Goal: Transaction & Acquisition: Purchase product/service

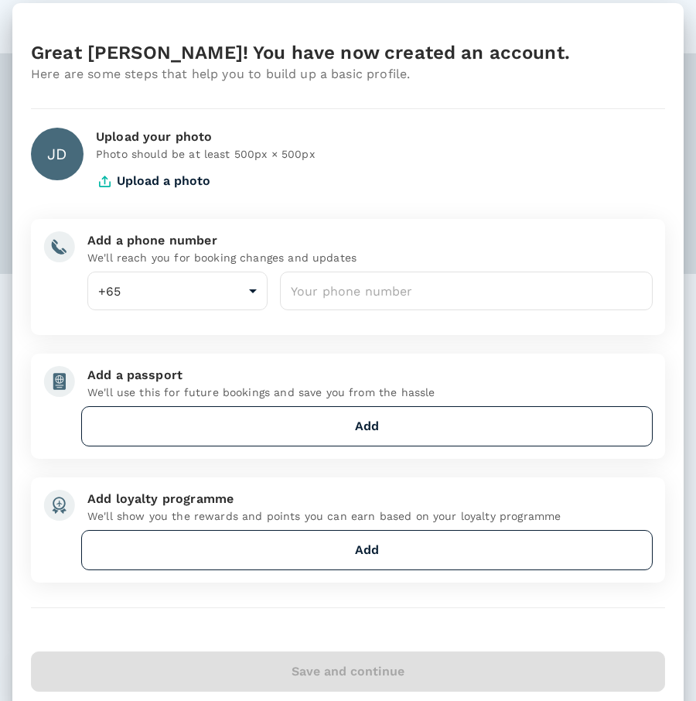
scroll to position [12, 0]
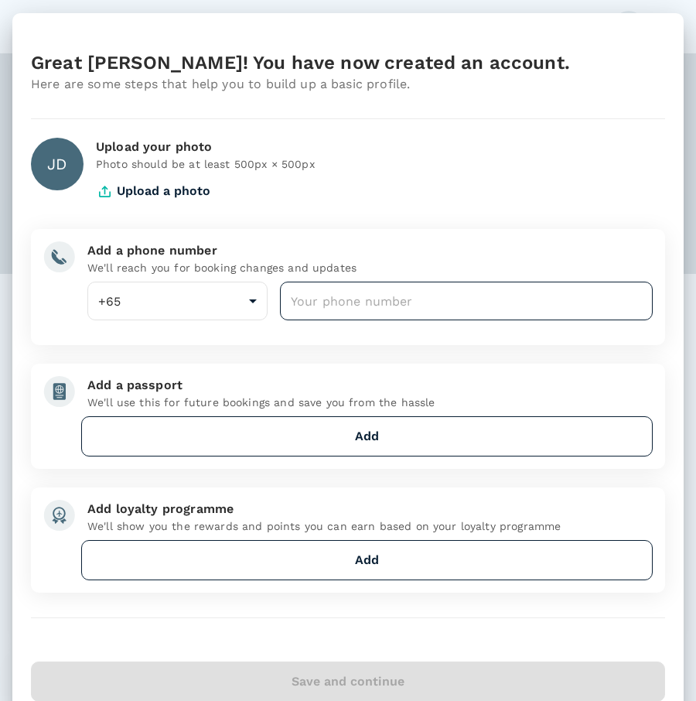
click at [341, 309] on input "number" at bounding box center [466, 300] width 373 height 39
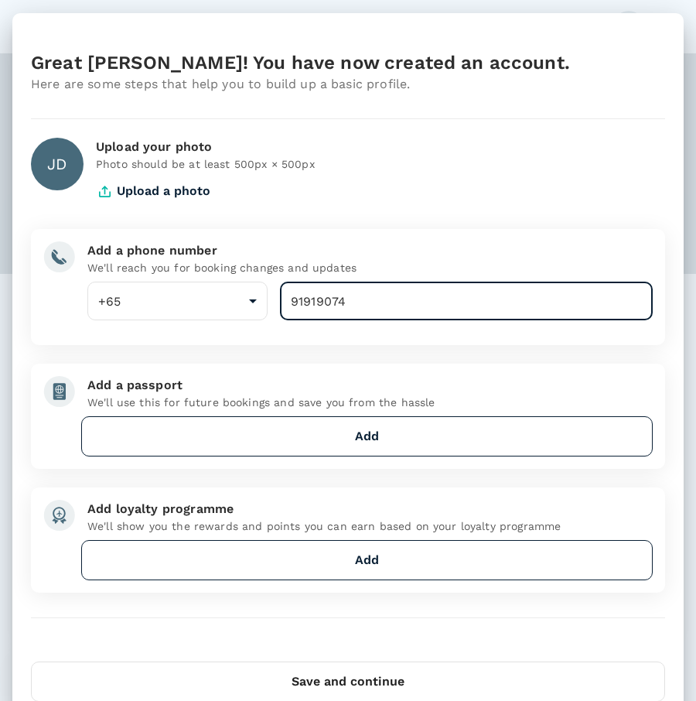
type input "91919074"
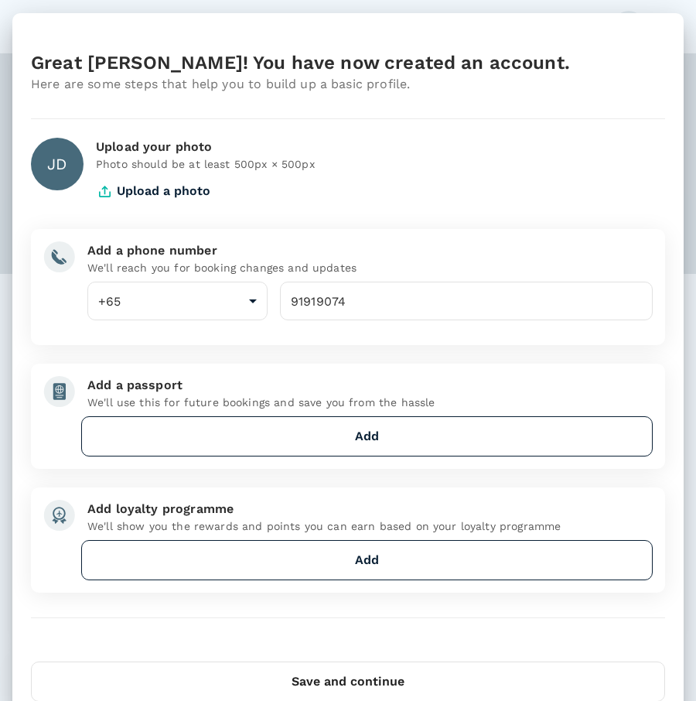
click at [398, 380] on div "Add a passport" at bounding box center [369, 385] width 565 height 19
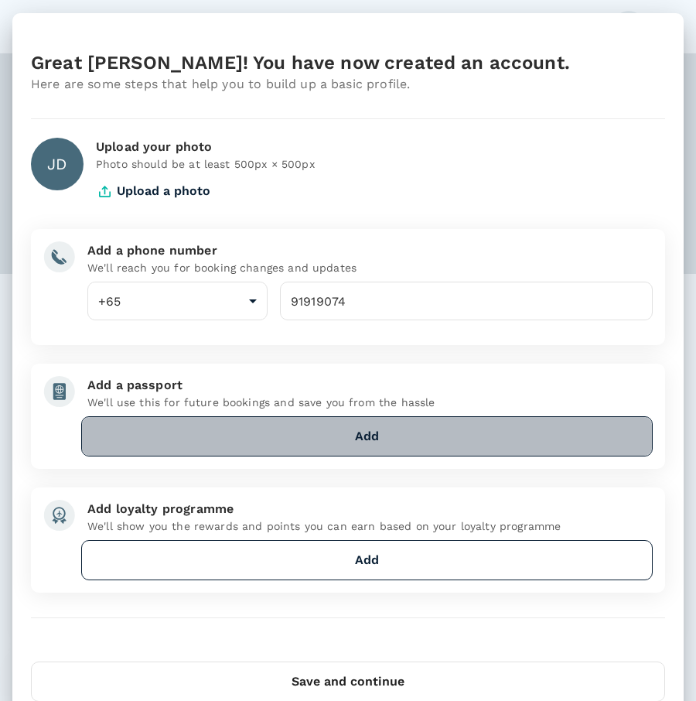
click at [354, 439] on button "Add" at bounding box center [366, 436] width 571 height 40
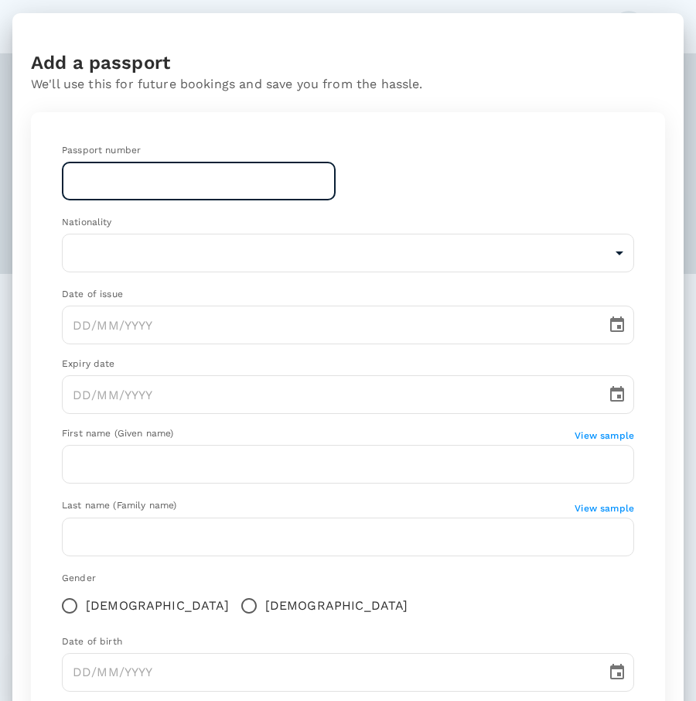
click at [268, 176] on input "text" at bounding box center [199, 181] width 274 height 39
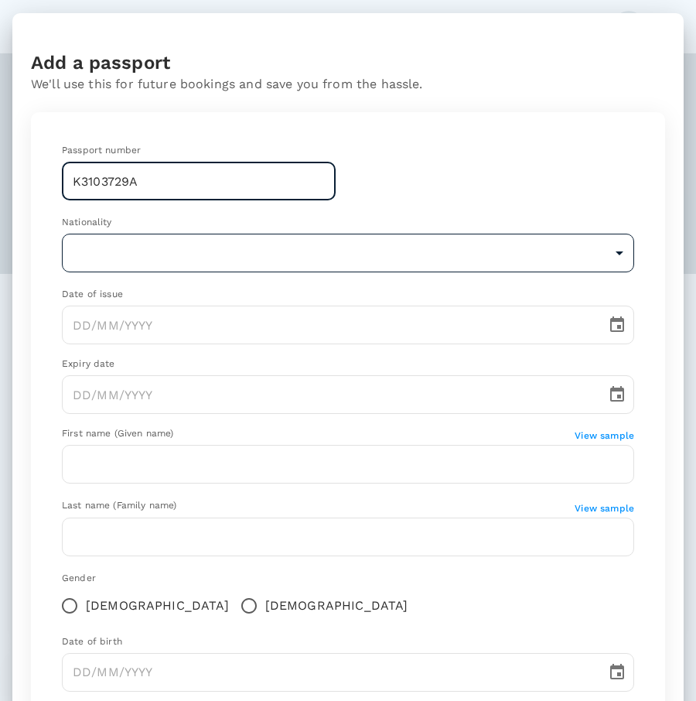
type input "K3103729A"
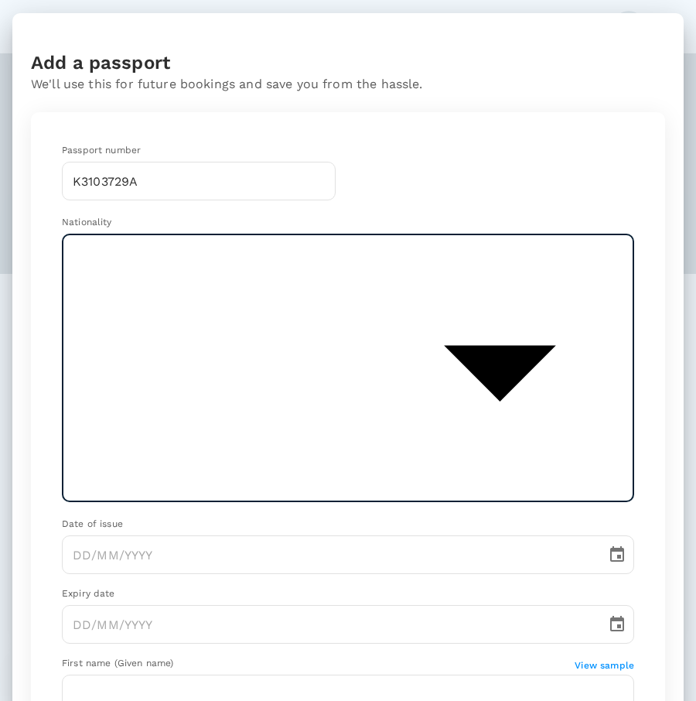
click at [200, 250] on body "JD Welcome , Jeremiah . Planning a business trip? Get started from here. Flight…" at bounding box center [348, 369] width 696 height 738
click at [130, 403] on li "[GEOGRAPHIC_DATA]" at bounding box center [348, 407] width 572 height 28
type input "SG"
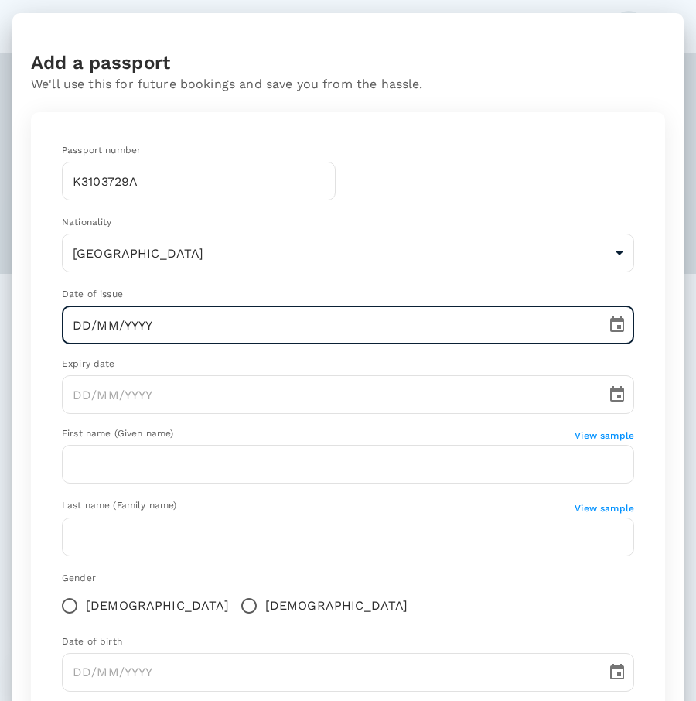
click at [237, 329] on input "DD/MM/YYYY" at bounding box center [329, 324] width 534 height 39
type input "22/07/2022"
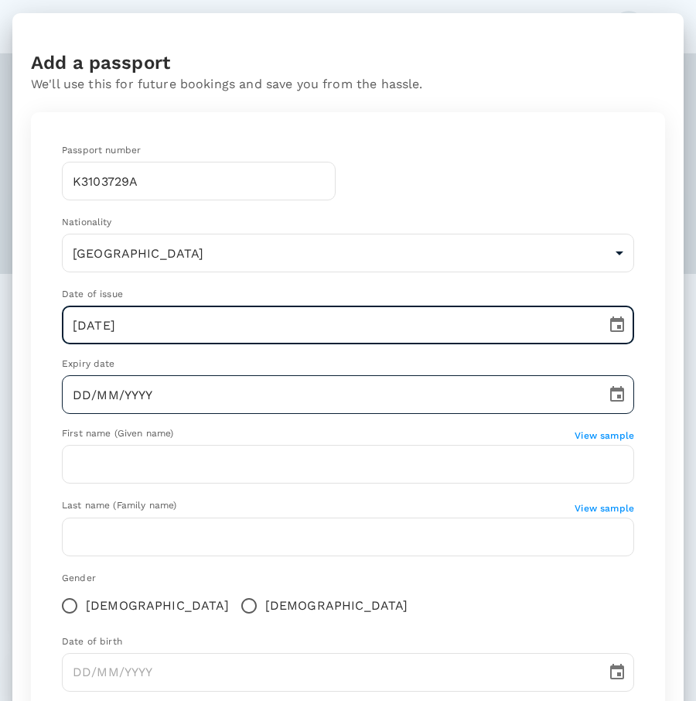
click at [306, 404] on input "DD/MM/YYYY" at bounding box center [329, 394] width 534 height 39
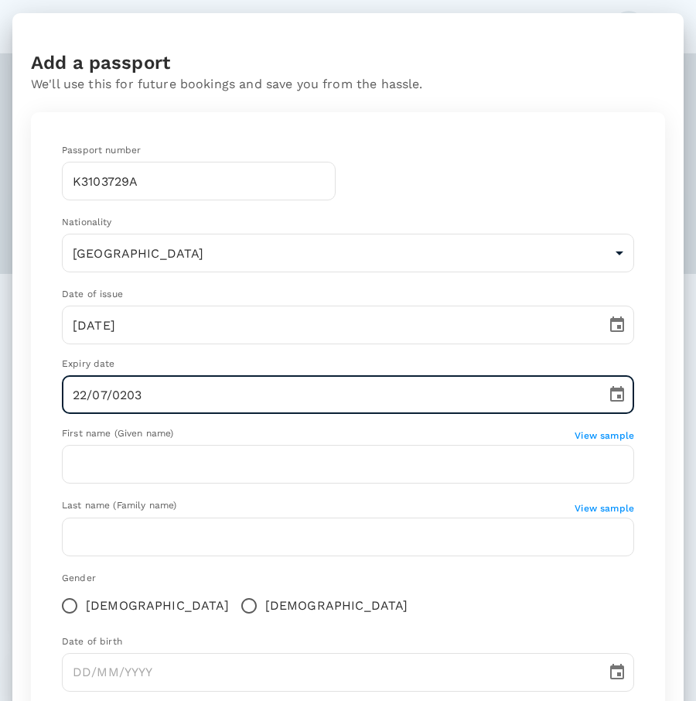
type input "22/07/2032"
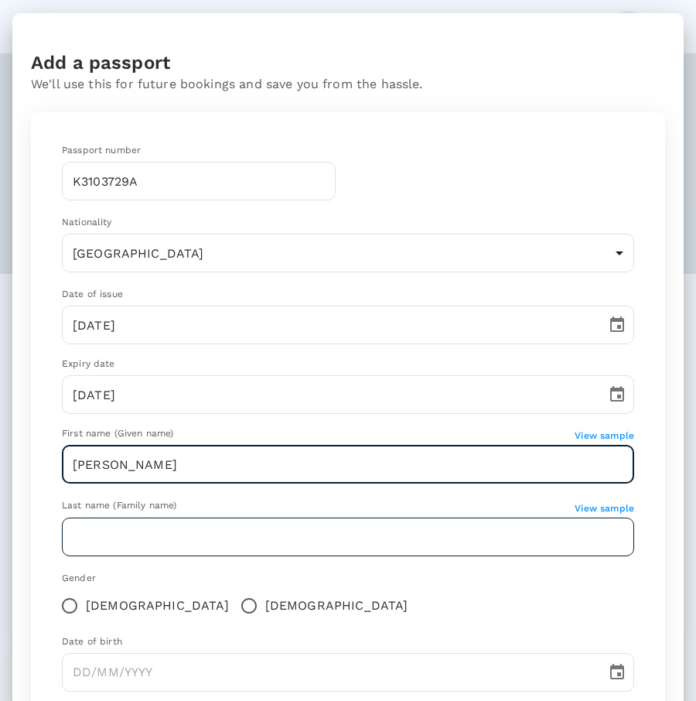
type input "[PERSON_NAME]"
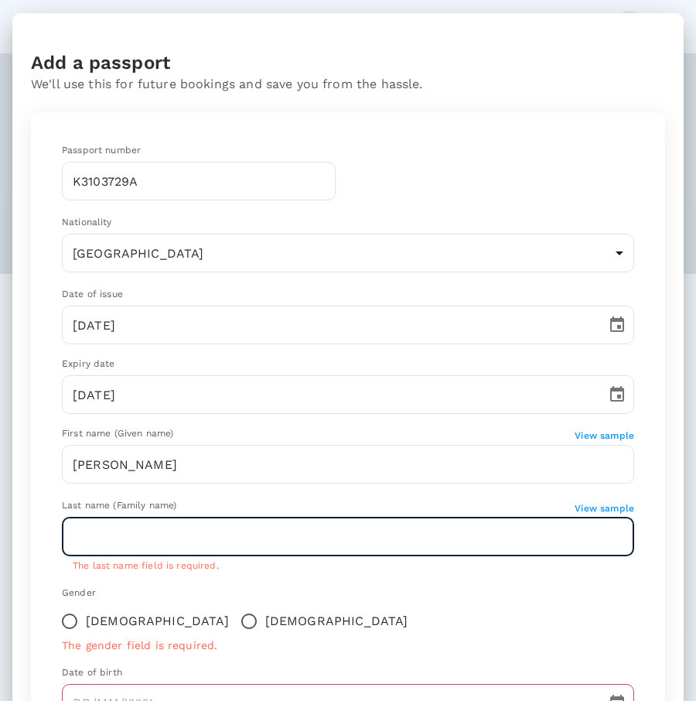
click at [153, 534] on input "text" at bounding box center [348, 536] width 572 height 39
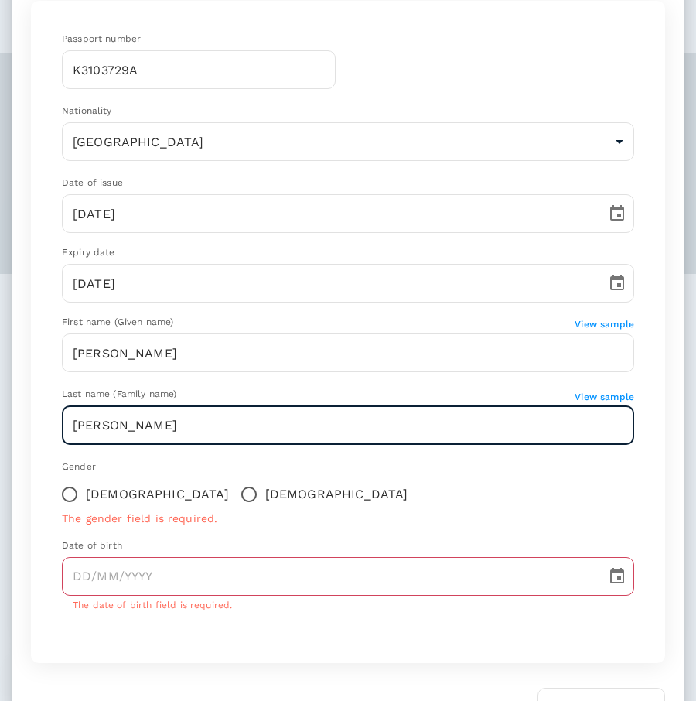
scroll to position [129, 0]
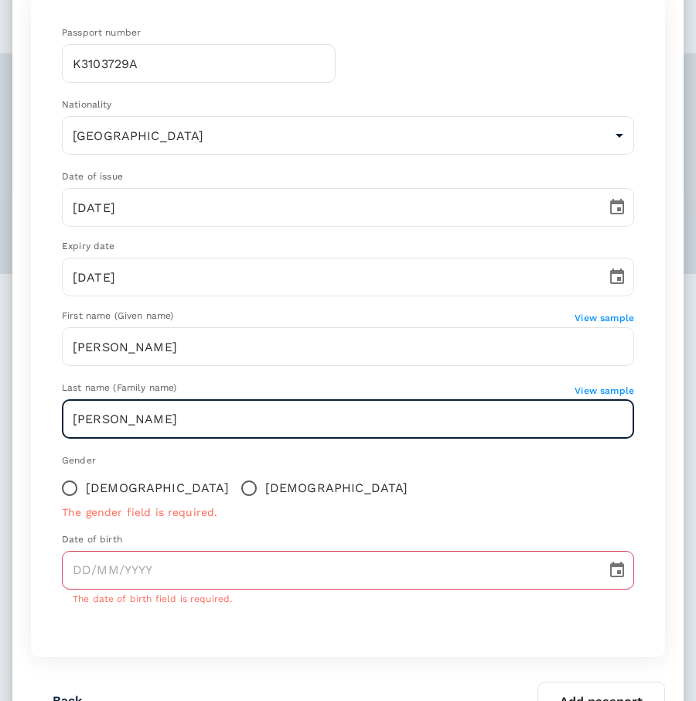
type input "[PERSON_NAME]"
click at [233, 489] on input "Male" at bounding box center [249, 488] width 32 height 32
radio input "true"
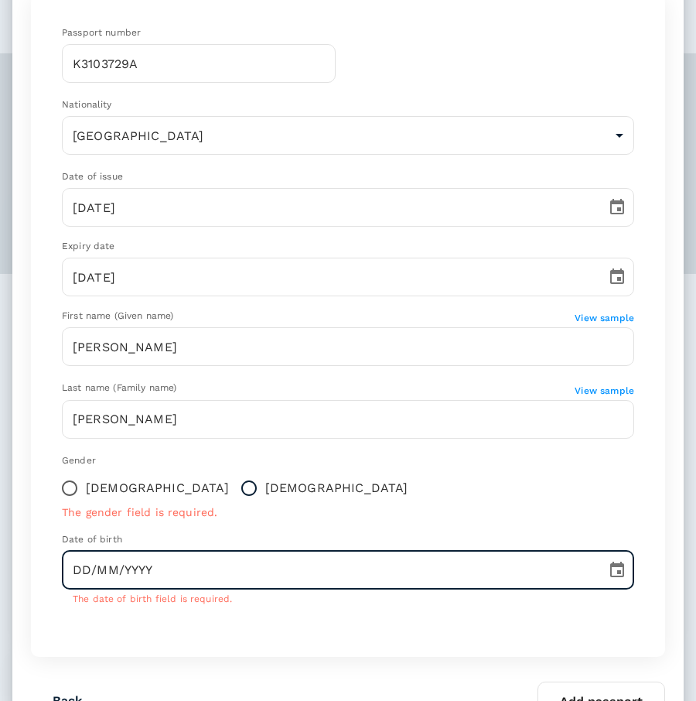
click at [86, 571] on input "DD/MM/YYYY" at bounding box center [329, 570] width 534 height 39
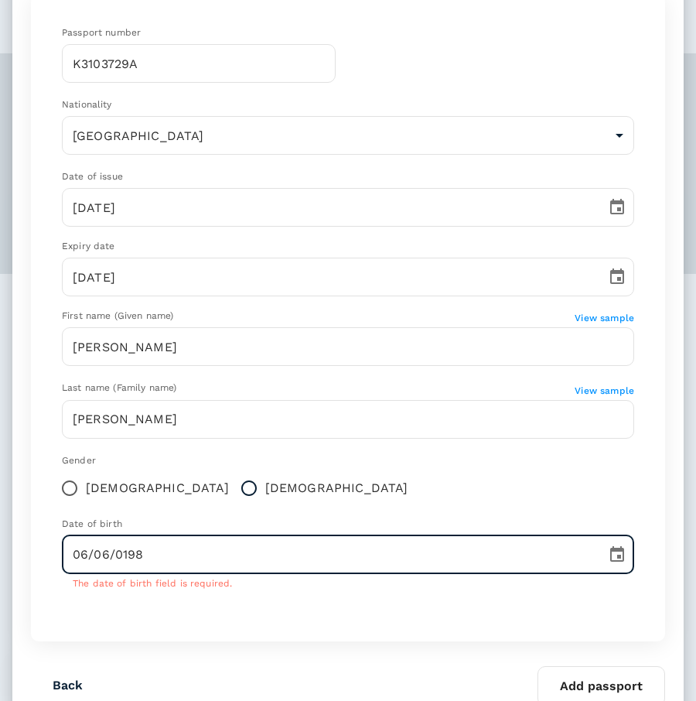
type input "06/06/1985"
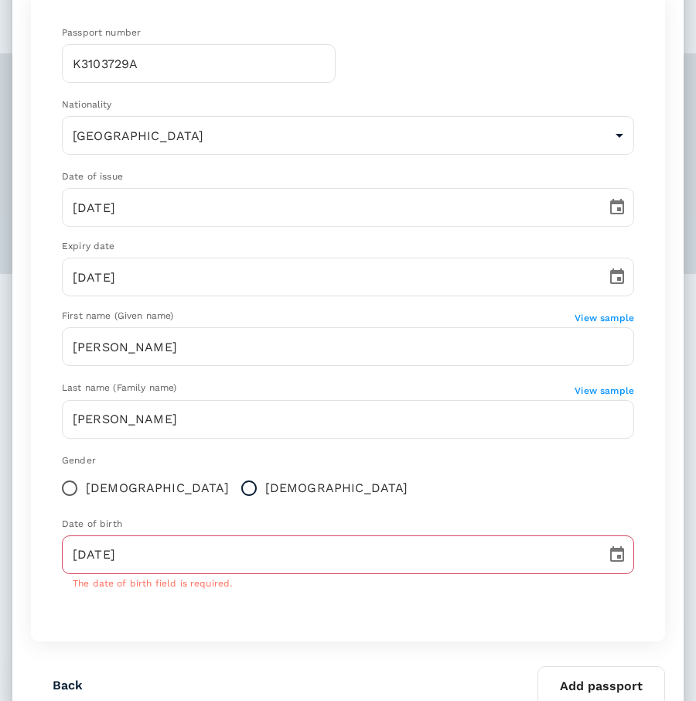
click at [193, 596] on div "Passport number K3103729A ​ Nationality Singapore SG ​ Date of issue 22/07/2022…" at bounding box center [347, 314] width 609 height 615
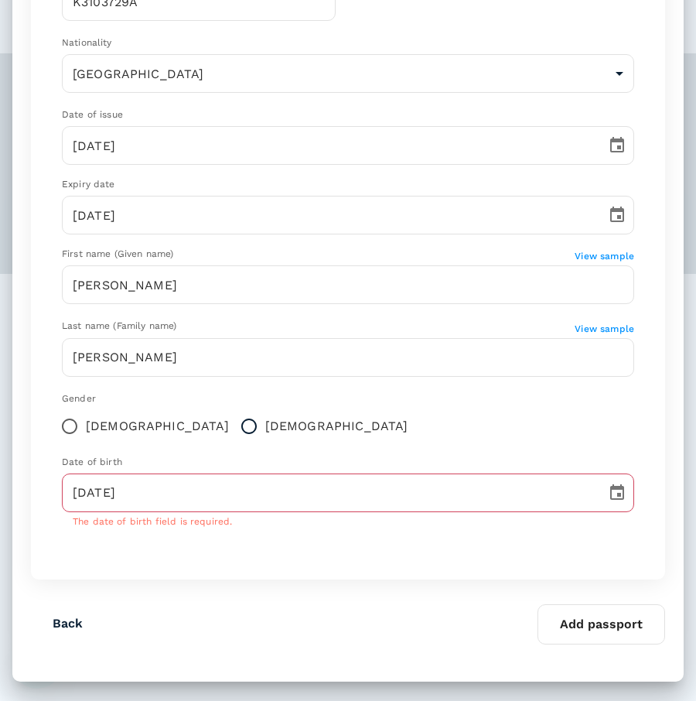
scroll to position [190, 0]
click at [627, 621] on button "Add passport" at bounding box center [601, 625] width 128 height 40
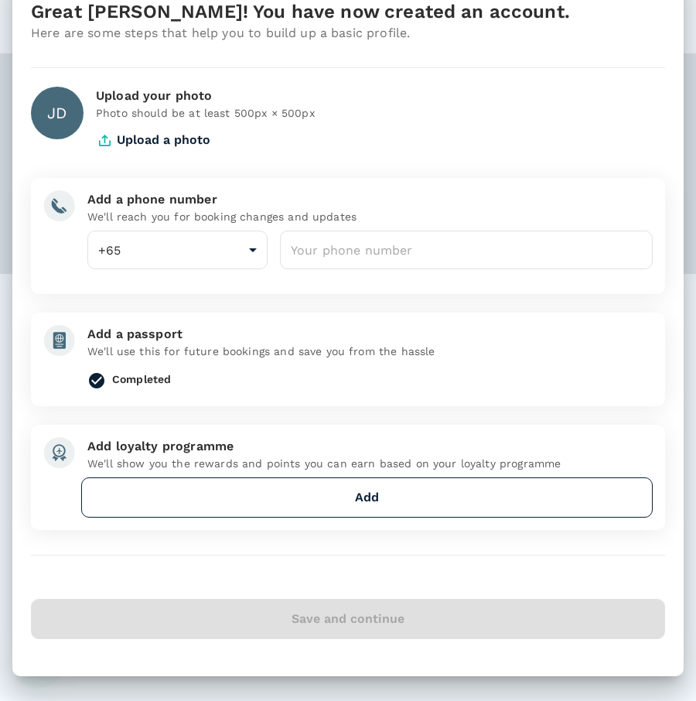
scroll to position [63, 0]
click at [352, 507] on button "Add" at bounding box center [366, 497] width 571 height 40
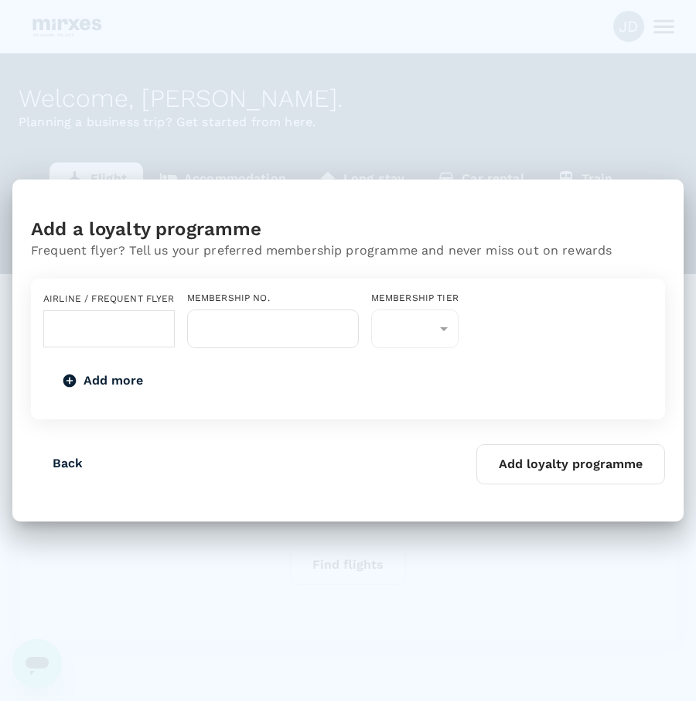
click at [175, 336] on div "​" at bounding box center [108, 328] width 131 height 36
click at [186, 378] on p "Singapore Airlines PPS Club/ KrisFlyer" at bounding box center [149, 362] width 186 height 31
type input "Singapore Airlines PPS Club/ KrisFlyer"
click at [299, 320] on input "text" at bounding box center [273, 328] width 172 height 39
paste input "8790097517"
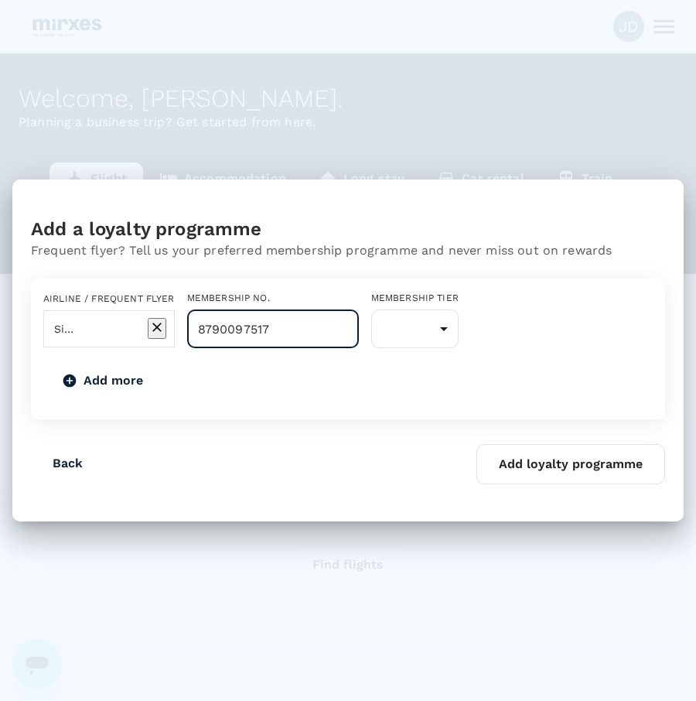
type input "8790097517"
click at [363, 388] on div "Add more" at bounding box center [347, 380] width 609 height 40
click at [516, 333] on body "JD Welcome , Jeremiah . Planning a business trip? Get started from here. Flight…" at bounding box center [348, 369] width 696 height 738
click at [551, 373] on li "KrisFlyer" at bounding box center [547, 371] width 186 height 28
type input "1"
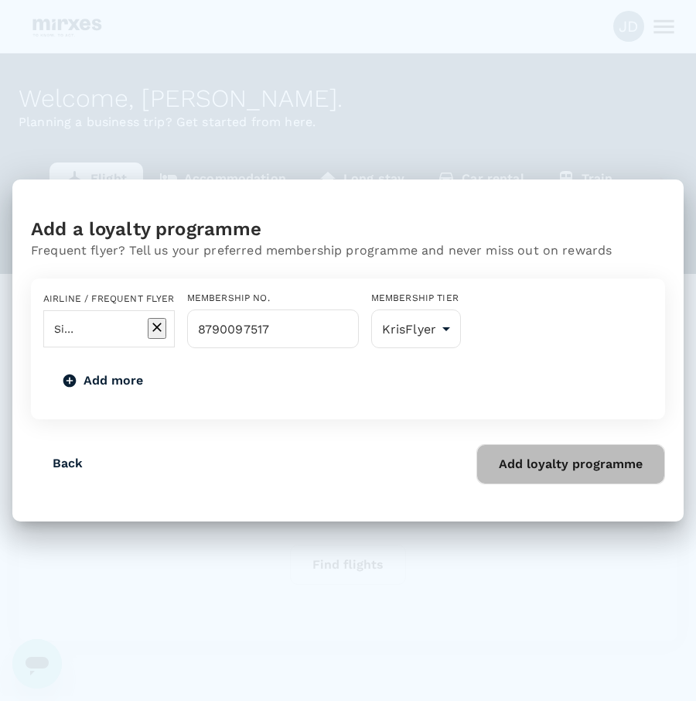
click at [531, 484] on button "Add loyalty programme" at bounding box center [570, 464] width 189 height 40
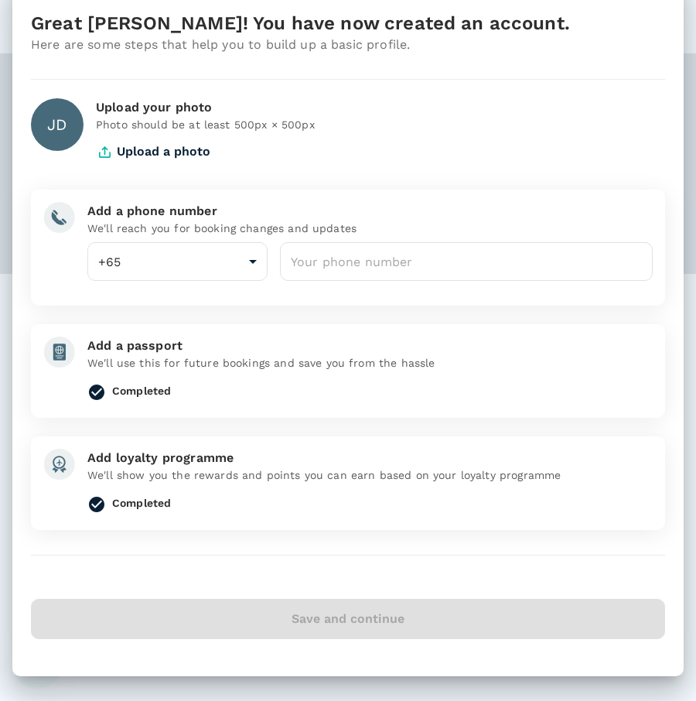
scroll to position [51, 0]
click at [356, 267] on input "number" at bounding box center [466, 261] width 373 height 39
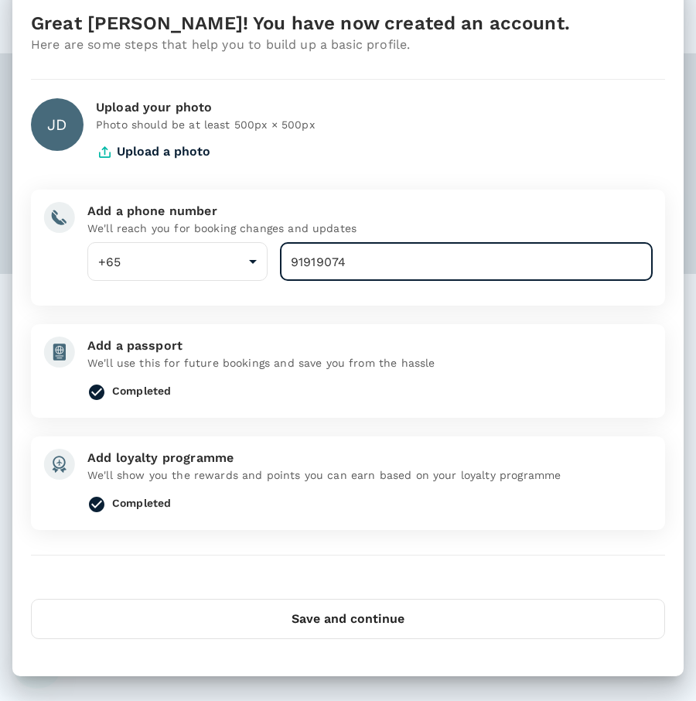
type input "91919074"
click at [373, 139] on div "Upload your photo Photo should be at least 500px × 500px Upload a photo" at bounding box center [374, 128] width 581 height 85
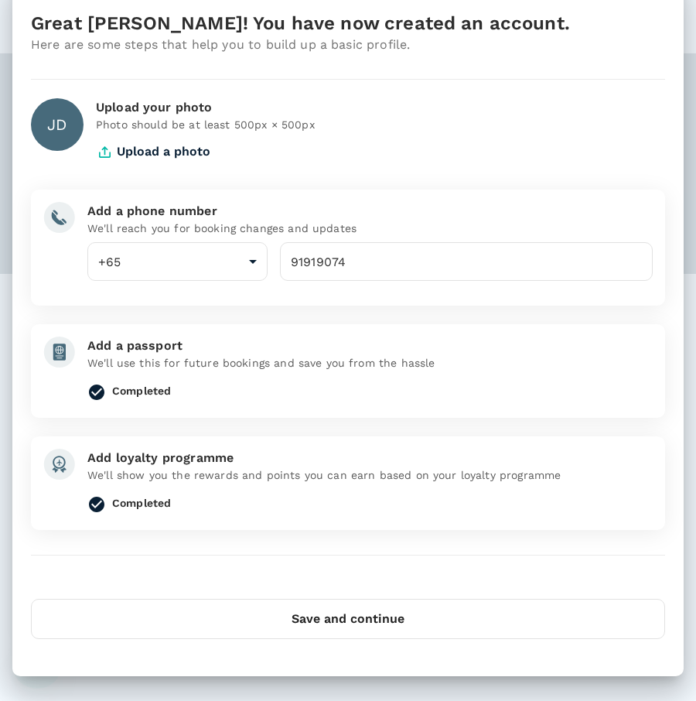
click at [341, 621] on button "Save and continue" at bounding box center [348, 618] width 634 height 40
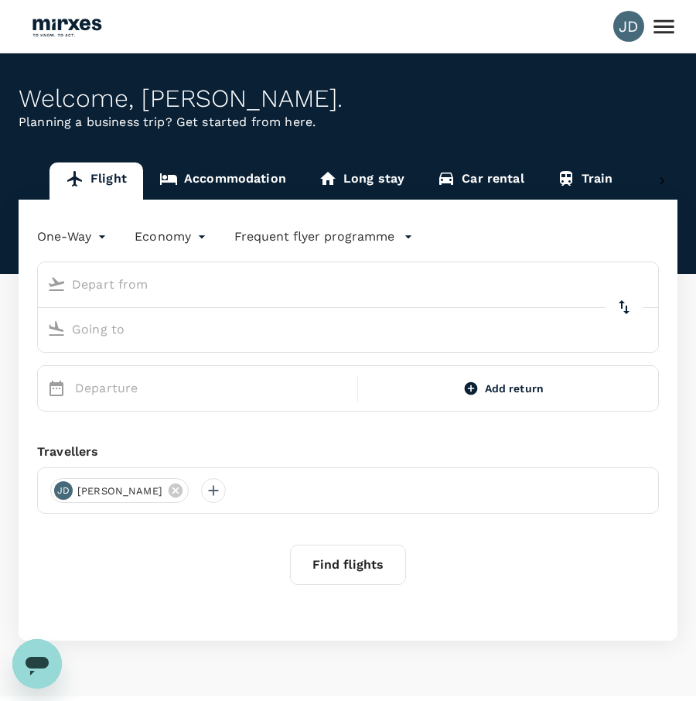
click at [195, 240] on body "JD Welcome , Jeremiah . Planning a business trip? Get started from here. Flight…" at bounding box center [348, 369] width 696 height 738
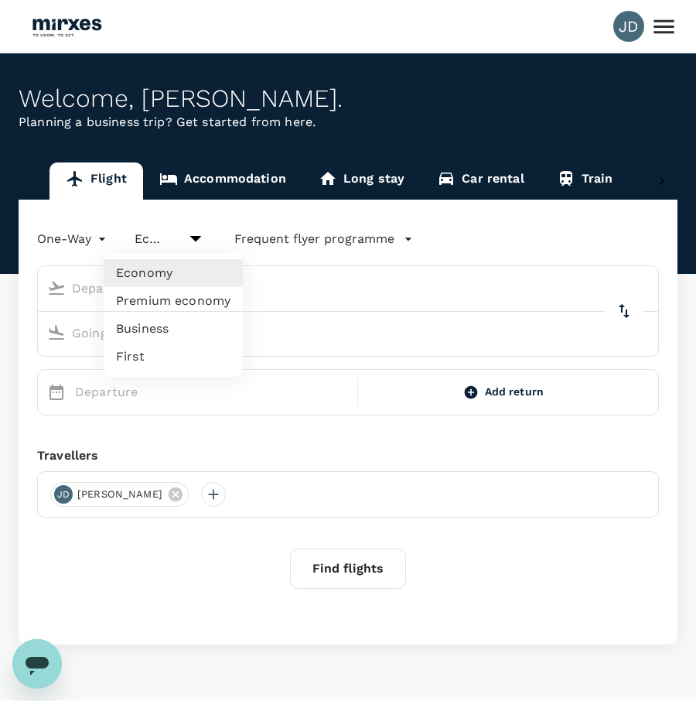
click at [177, 327] on li "Business" at bounding box center [173, 329] width 139 height 28
type input "business"
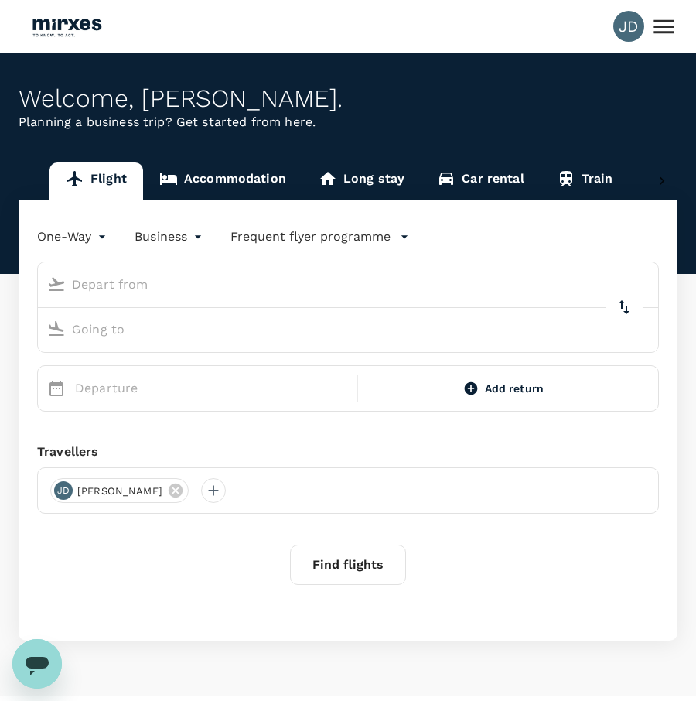
click at [181, 288] on input "text" at bounding box center [333, 284] width 585 height 24
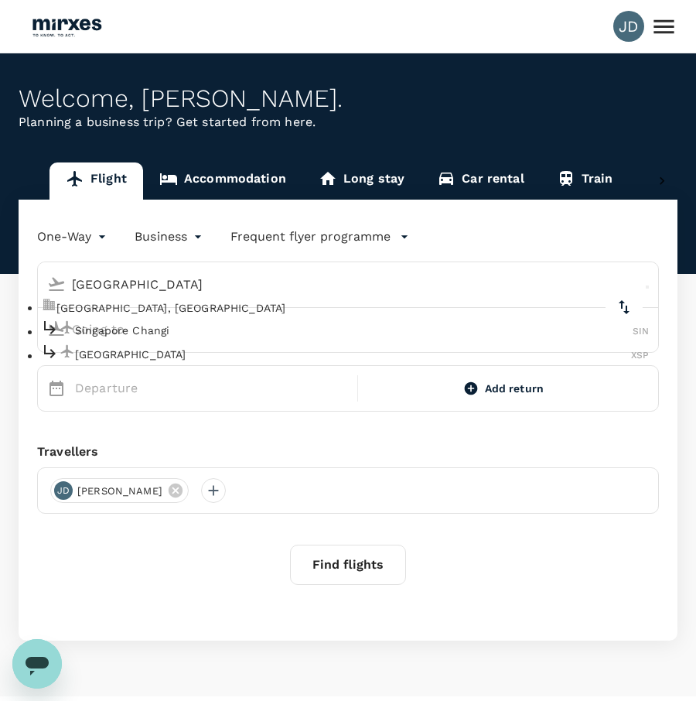
click at [162, 338] on p "Singapore Changi" at bounding box center [353, 329] width 557 height 15
type input "[GEOGRAPHIC_DATA]"
type input "Singapore Changi (SIN)"
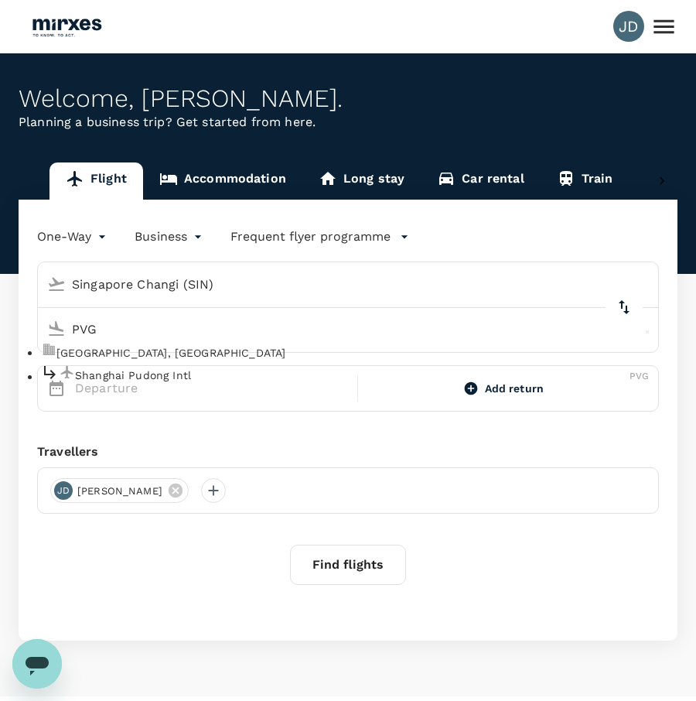
click at [154, 383] on p "Shanghai Pudong Intl" at bounding box center [352, 374] width 554 height 15
type input "Shanghai Pudong Intl (PVG)"
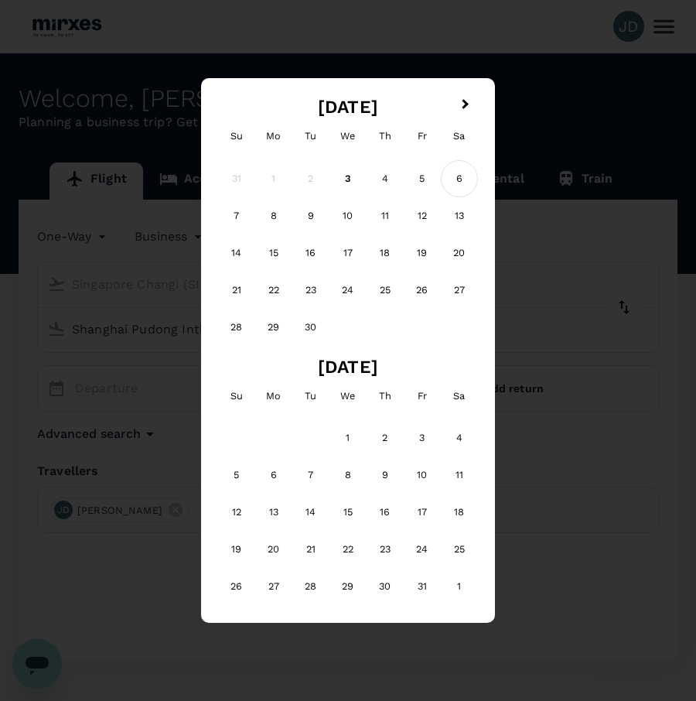
click at [459, 183] on div "6" at bounding box center [459, 178] width 37 height 37
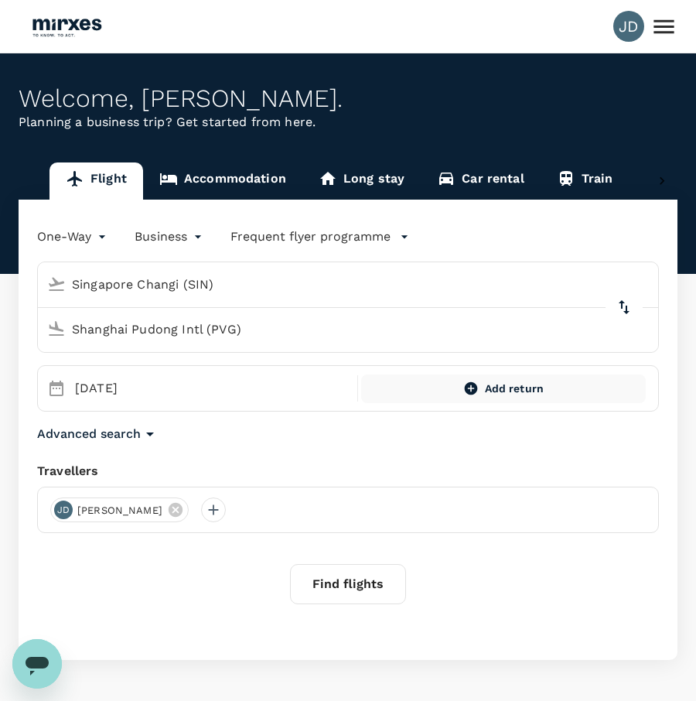
click at [513, 383] on span "Add return" at bounding box center [515, 388] width 60 height 16
type input "roundtrip"
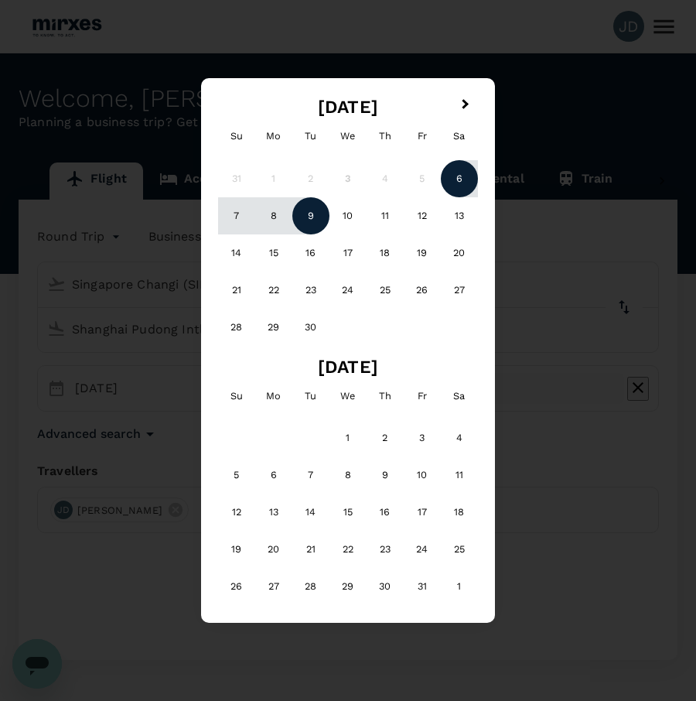
click at [318, 217] on div "9" at bounding box center [310, 215] width 37 height 37
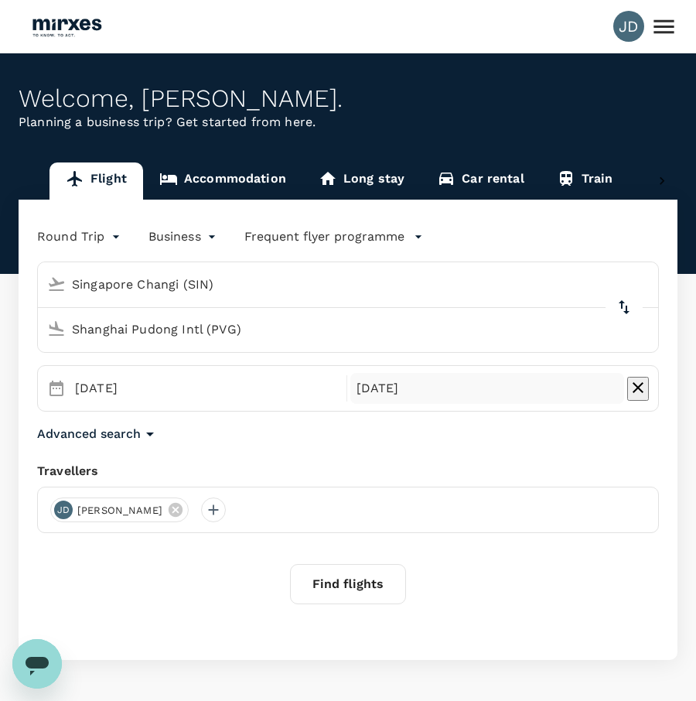
click at [370, 590] on button "Find flights" at bounding box center [348, 584] width 116 height 40
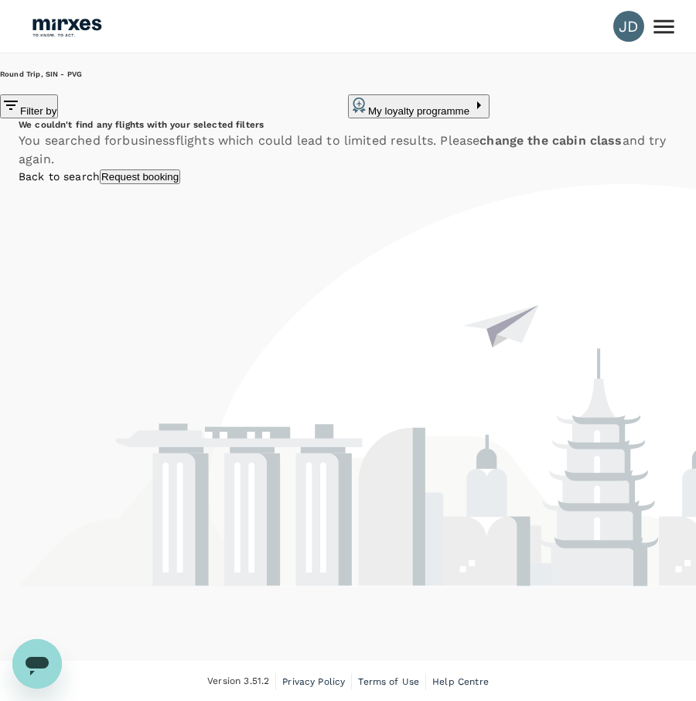
click at [100, 182] on link "Back to search" at bounding box center [59, 176] width 81 height 12
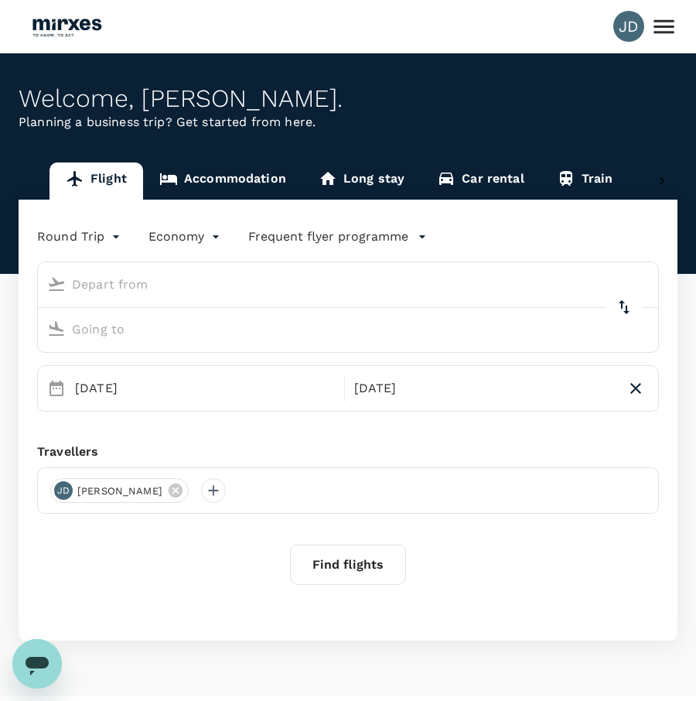
type input "business"
type input "Singapore Changi (SIN)"
type input "Shanghai Pudong Intl (PVG)"
type input "Singapore Changi (SIN)"
type input "Shanghai Pudong Intl (PVG)"
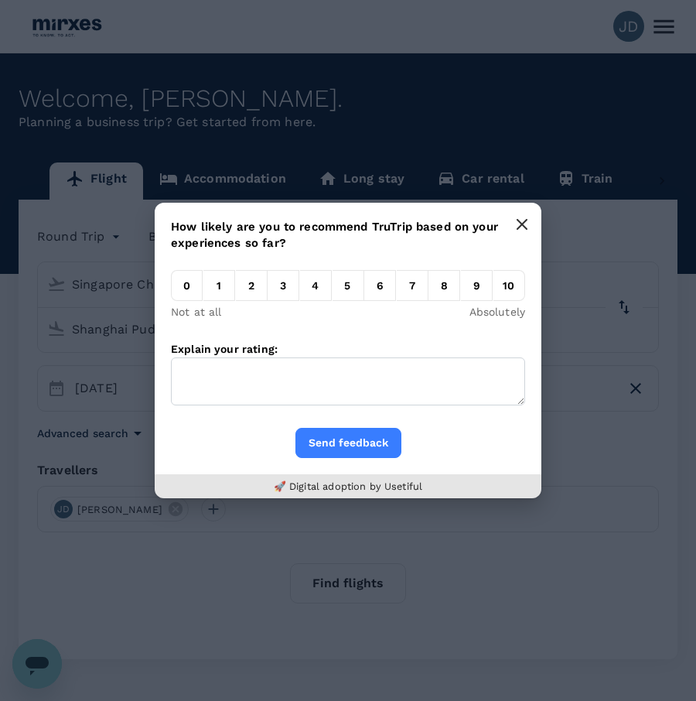
click at [519, 221] on icon "button" at bounding box center [521, 224] width 9 height 9
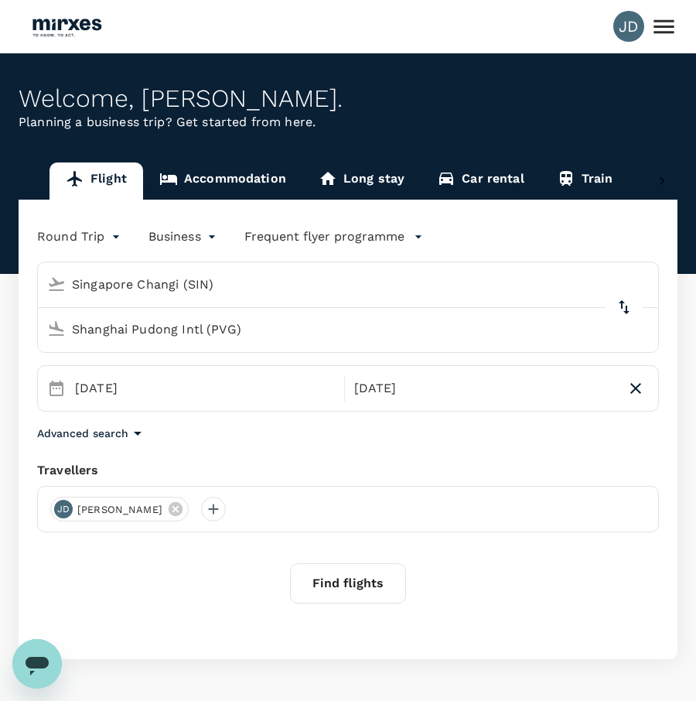
click at [193, 240] on body "JD Welcome , [PERSON_NAME] . Planning a business trip? Get started from here. F…" at bounding box center [348, 378] width 696 height 756
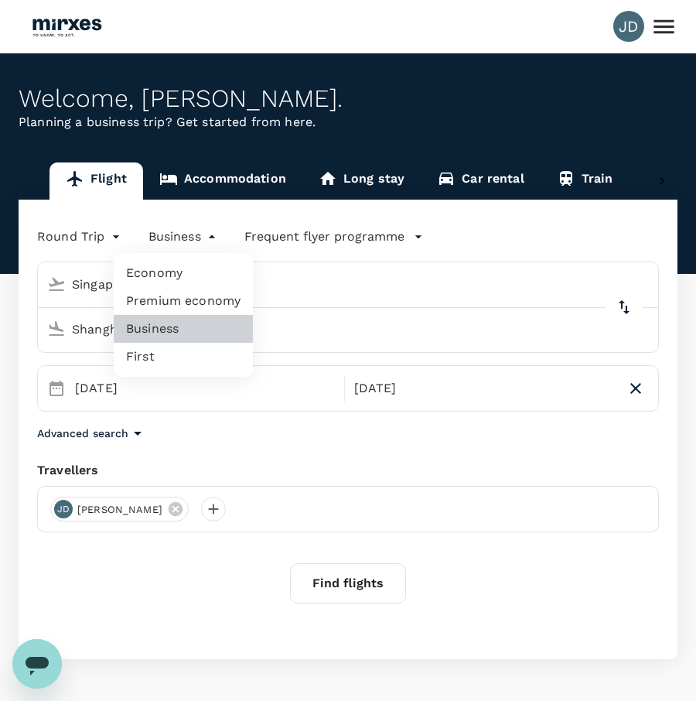
click at [188, 277] on li "Economy" at bounding box center [183, 273] width 139 height 28
type input "economy"
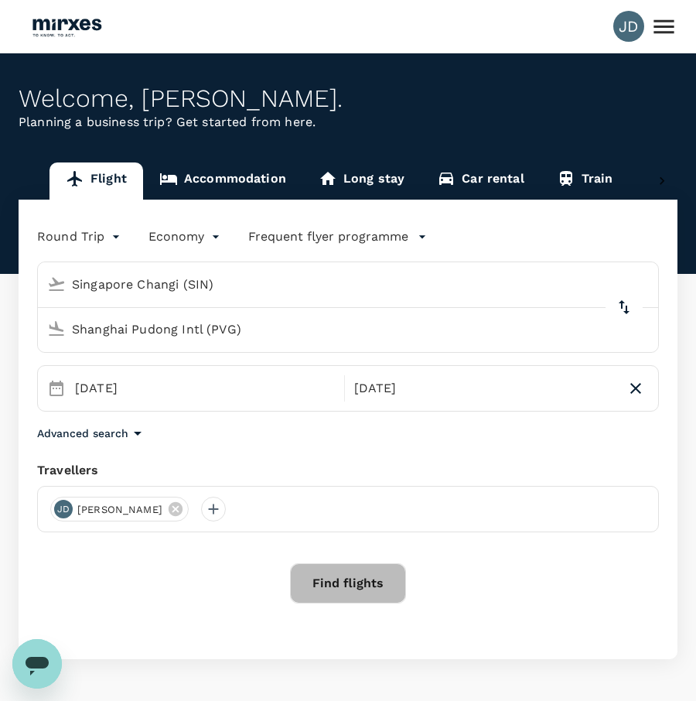
click at [377, 585] on button "Find flights" at bounding box center [348, 583] width 116 height 40
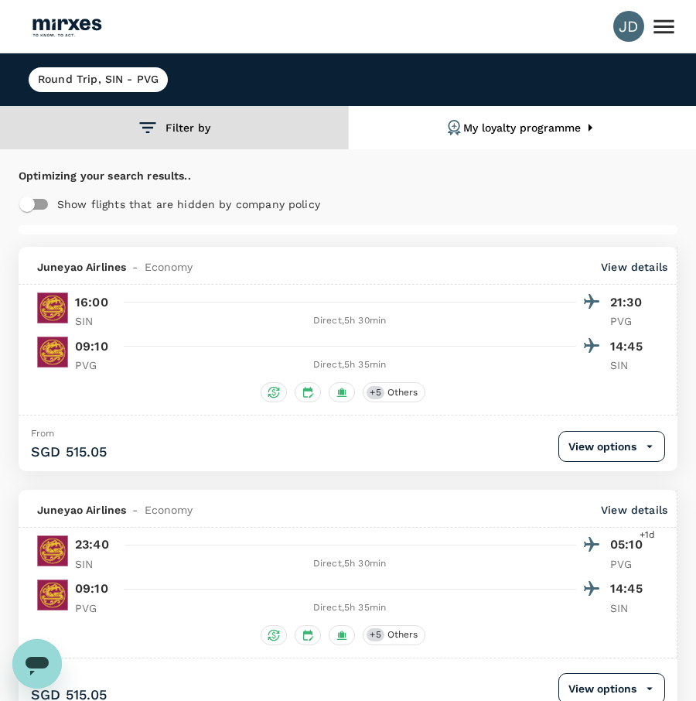
click at [196, 135] on button "Filter by" at bounding box center [174, 127] width 348 height 43
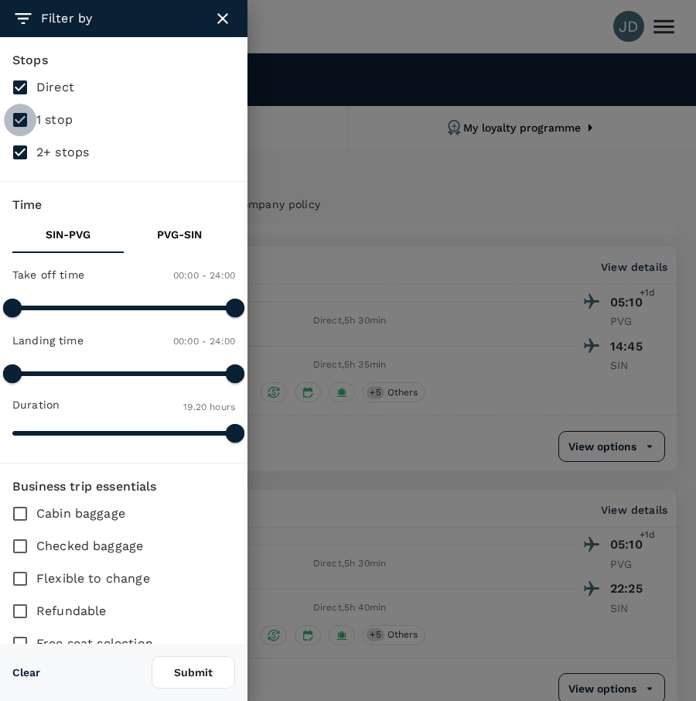
click at [24, 123] on input "1 stop" at bounding box center [20, 120] width 32 height 32
checkbox input "false"
click at [25, 152] on input "2+ stops" at bounding box center [20, 152] width 32 height 32
checkbox input "false"
click at [186, 676] on button "Submit" at bounding box center [194, 672] width 84 height 32
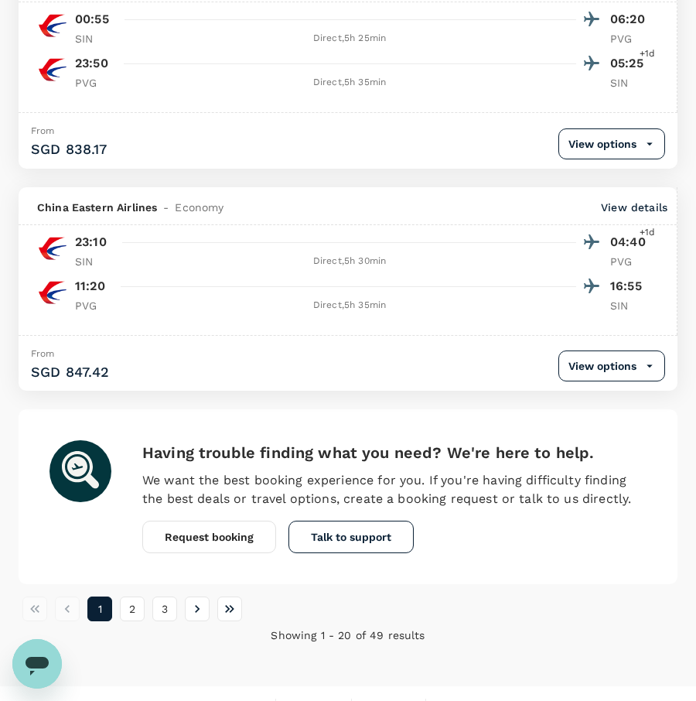
scroll to position [4393, 0]
click at [199, 602] on icon "Go to next page" at bounding box center [196, 609] width 15 height 15
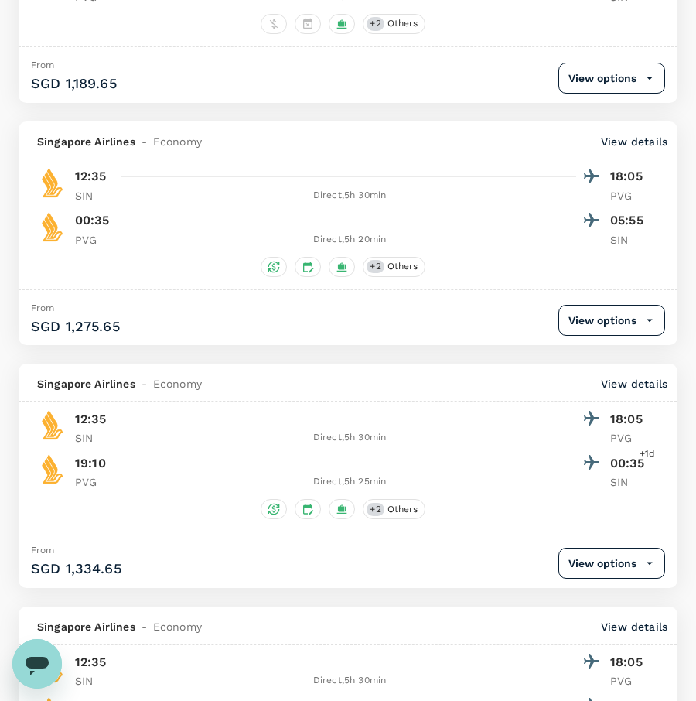
scroll to position [2903, 0]
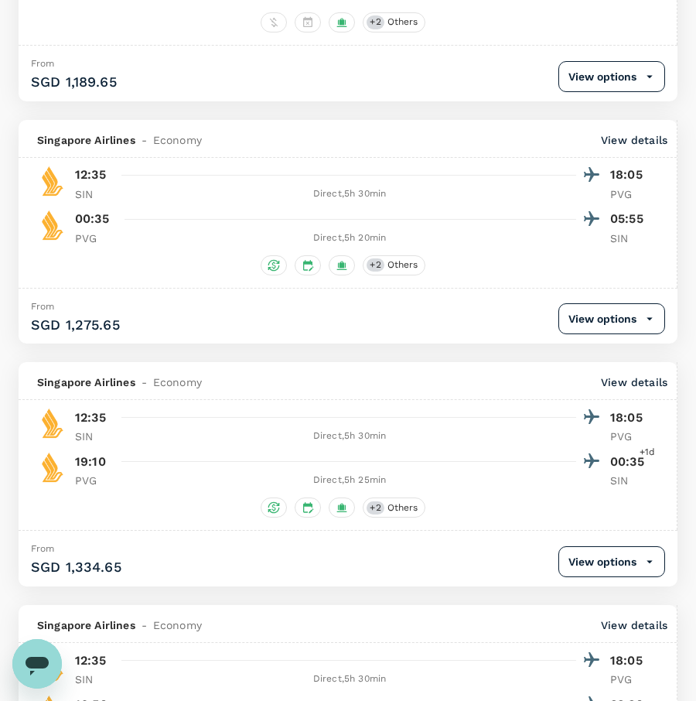
click at [641, 546] on button "View options" at bounding box center [611, 561] width 107 height 31
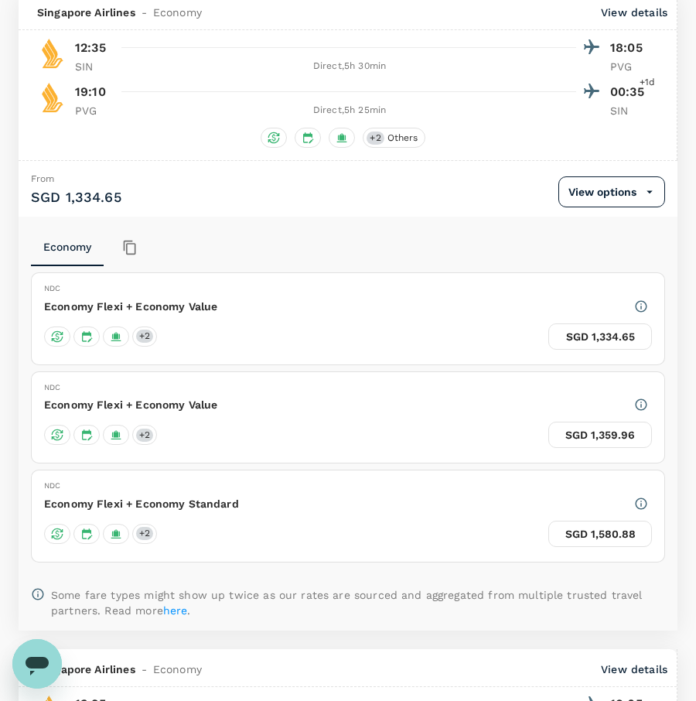
scroll to position [3267, 0]
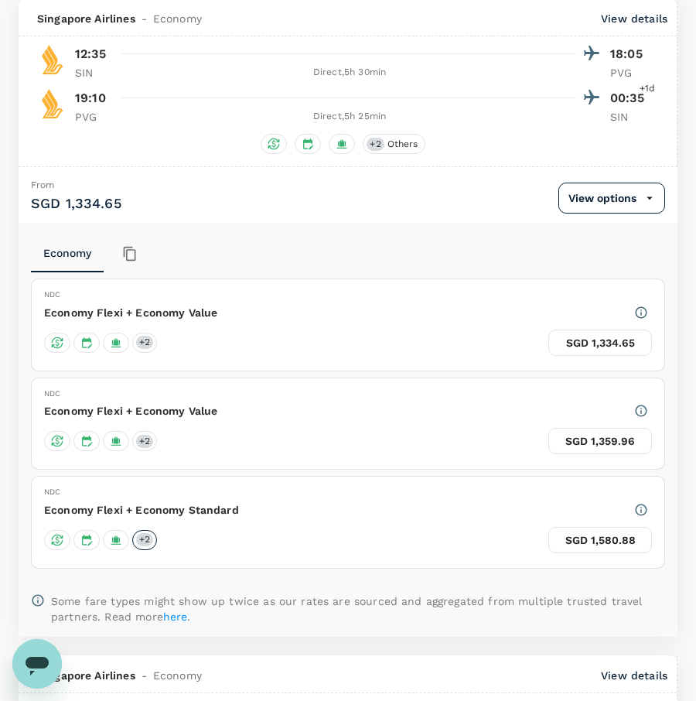
click at [148, 533] on span "+ 2" at bounding box center [144, 539] width 17 height 13
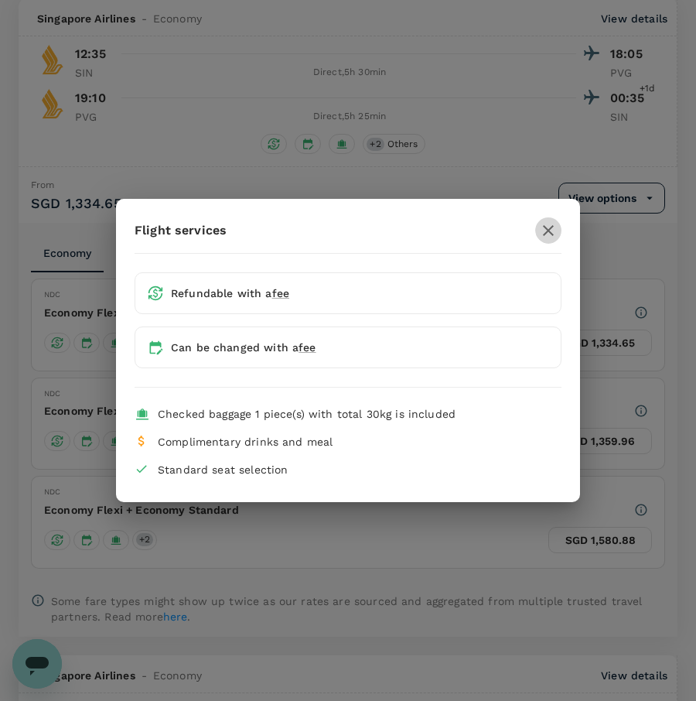
click at [552, 232] on icon "button" at bounding box center [548, 230] width 19 height 19
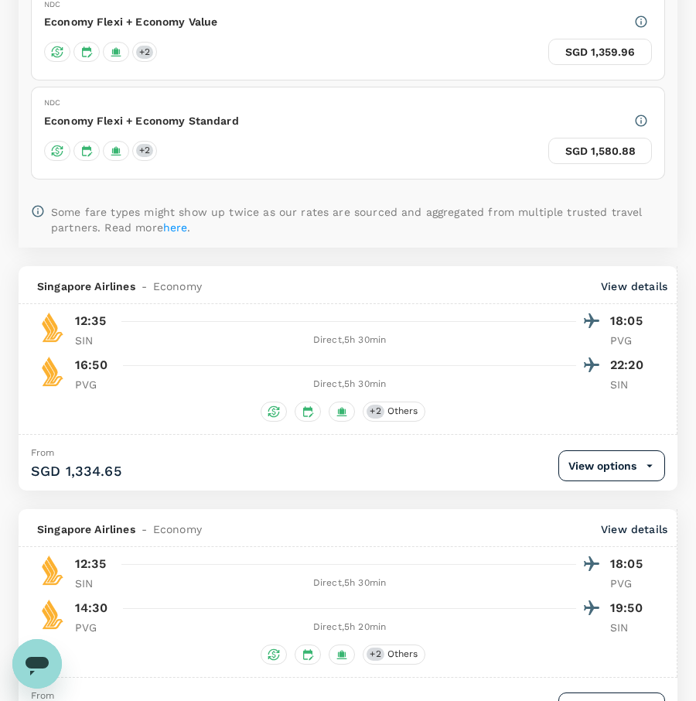
scroll to position [3680, 0]
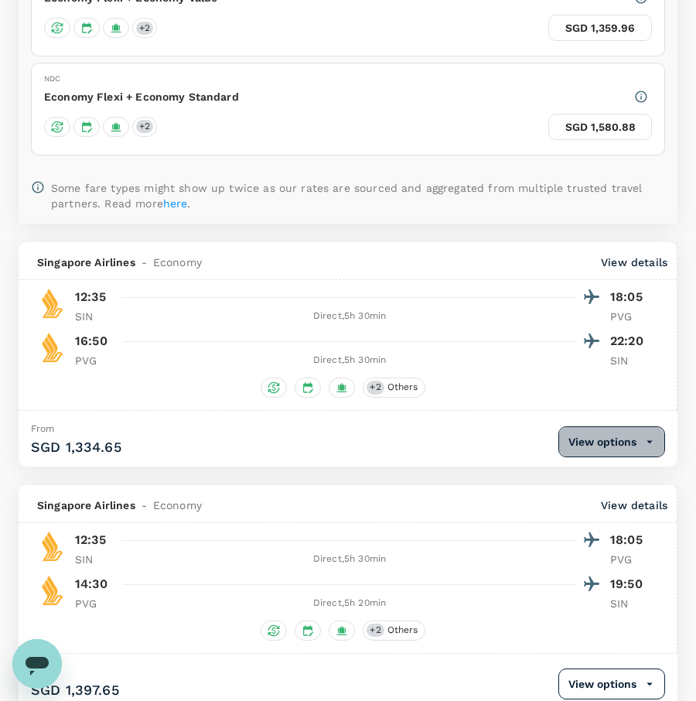
click at [626, 426] on button "View options" at bounding box center [611, 441] width 107 height 31
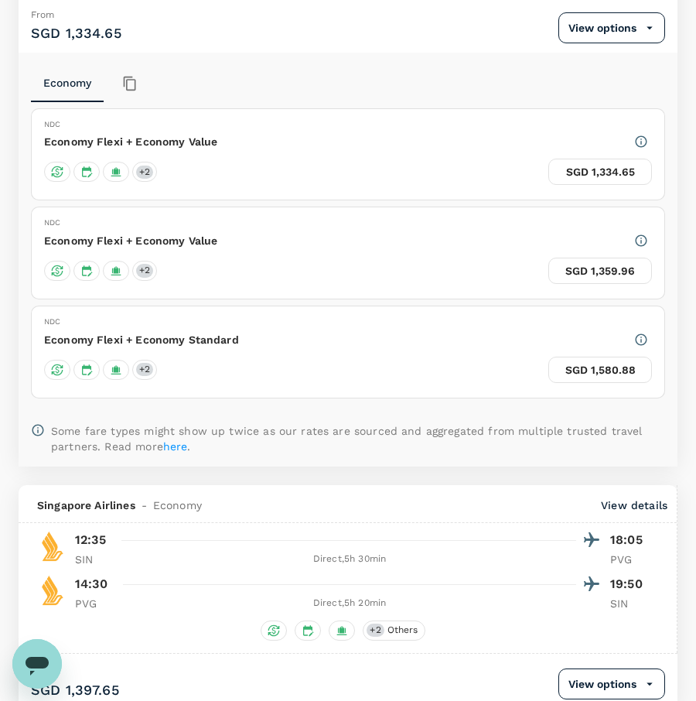
scroll to position [3489, 0]
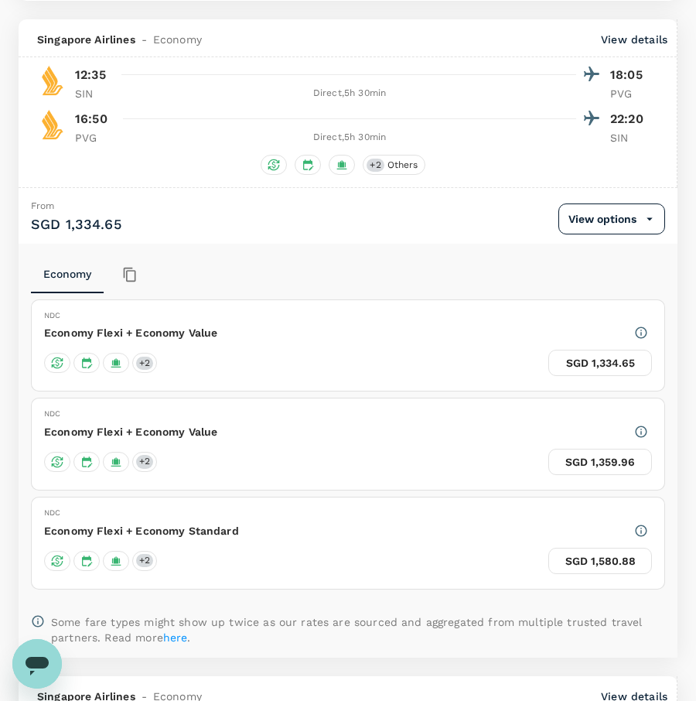
click at [575, 547] on button "SGD 1,580.88" at bounding box center [600, 560] width 104 height 26
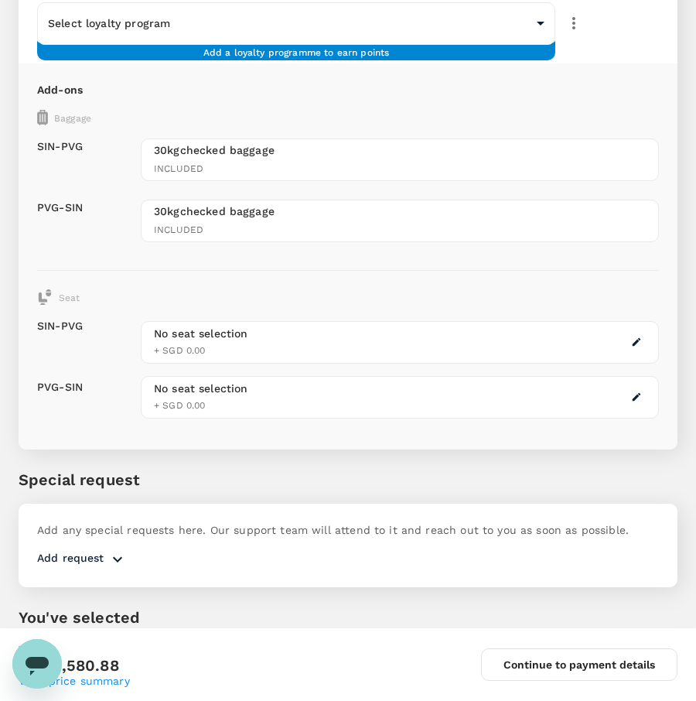
scroll to position [478, 0]
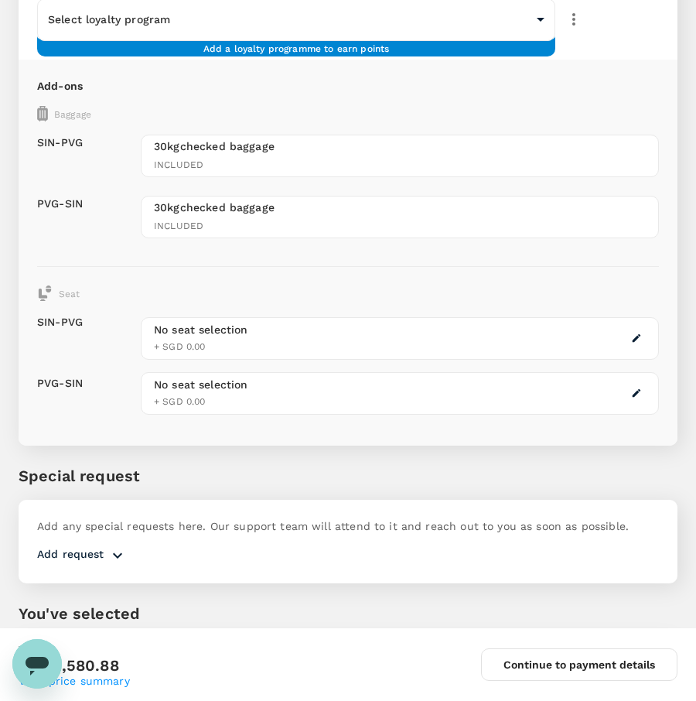
click at [633, 336] on icon "button" at bounding box center [636, 337] width 11 height 11
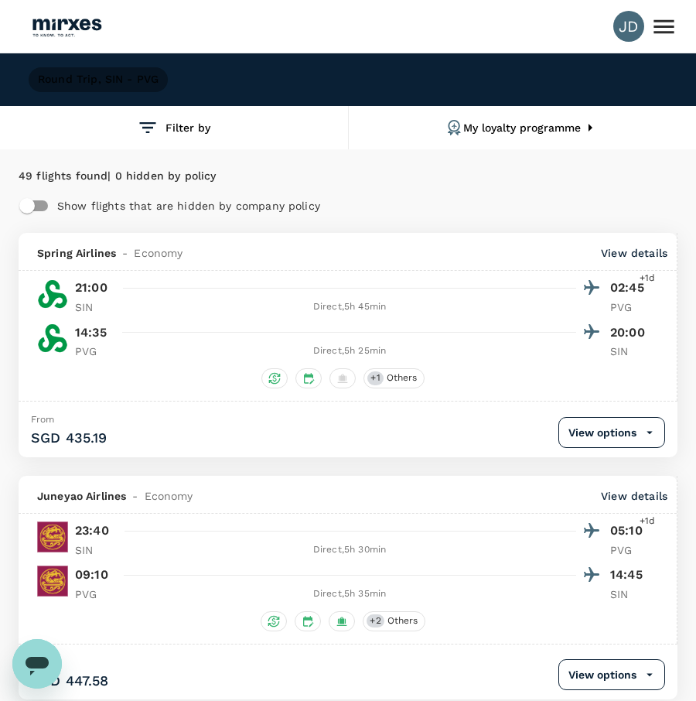
click at [125, 79] on h6 "Round Trip , SIN - PVG" at bounding box center [98, 79] width 121 height 17
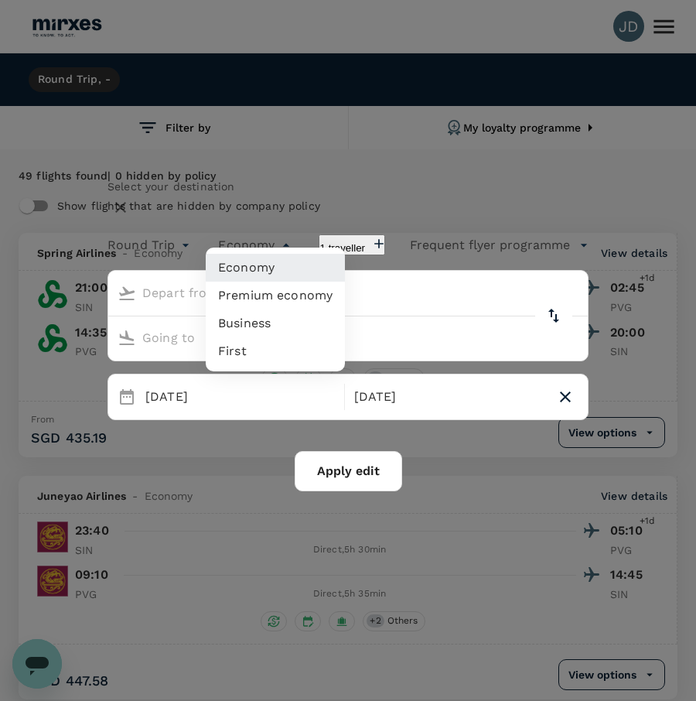
type input "Singapore Changi (SIN)"
type input "Shanghai Pudong Intl (PVG)"
click at [299, 292] on li "Premium economy" at bounding box center [275, 295] width 139 height 28
type input "premium-economy"
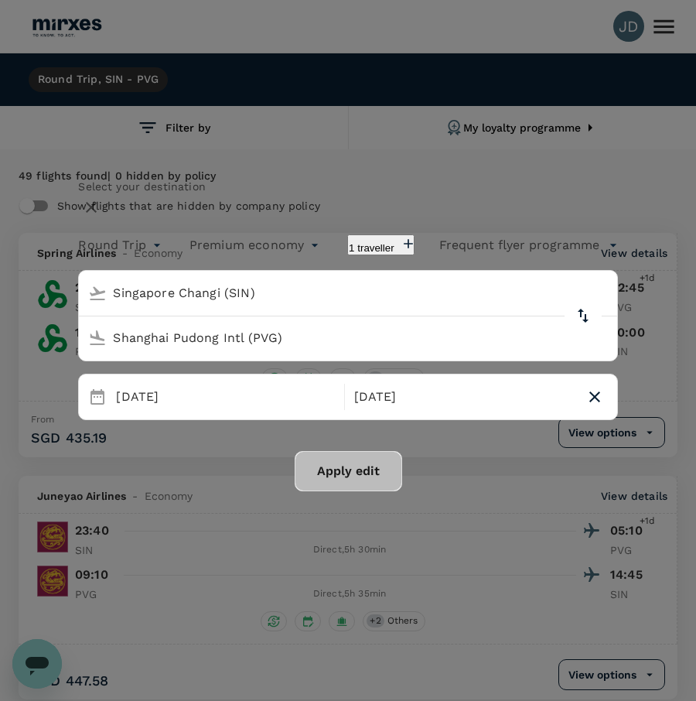
click at [376, 486] on button "Apply edit" at bounding box center [348, 471] width 107 height 40
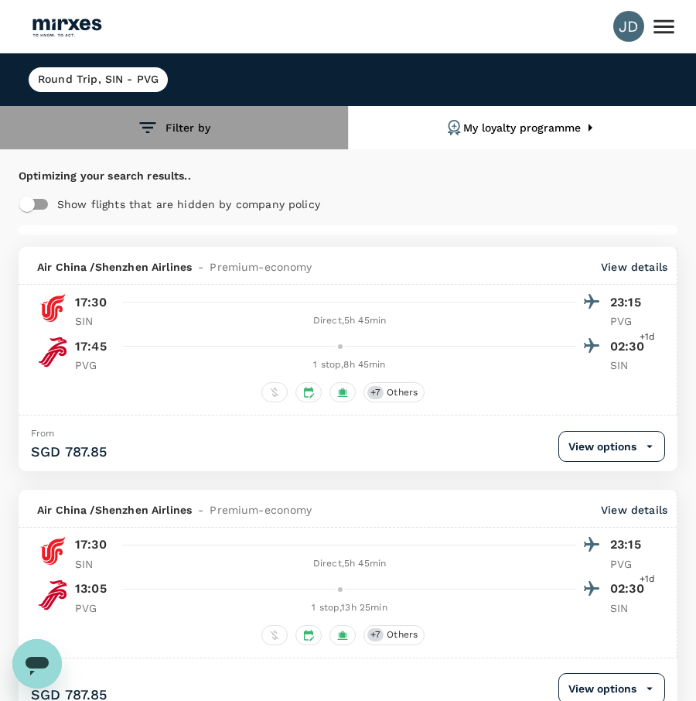
click at [193, 134] on button "Filter by" at bounding box center [174, 127] width 348 height 43
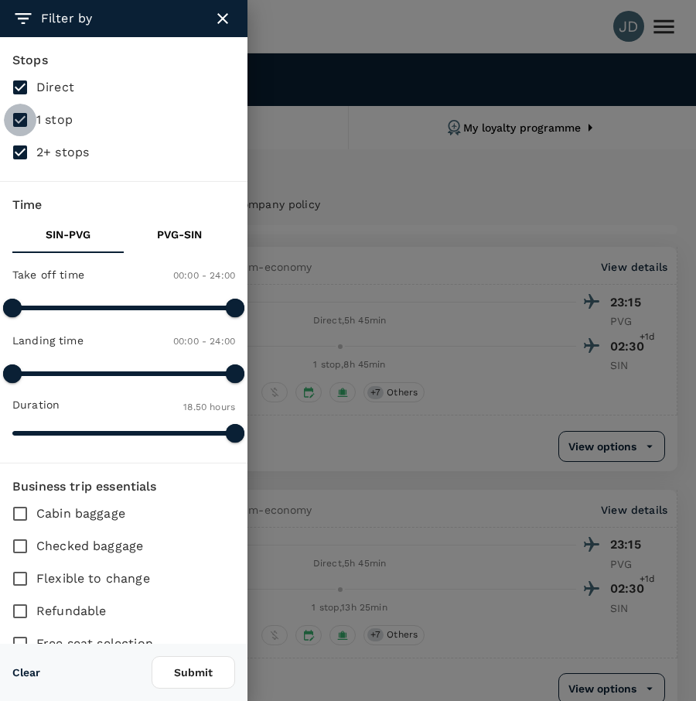
click at [23, 124] on input "1 stop" at bounding box center [20, 120] width 32 height 32
checkbox input "false"
click at [23, 147] on input "2+ stops" at bounding box center [20, 152] width 32 height 32
checkbox input "false"
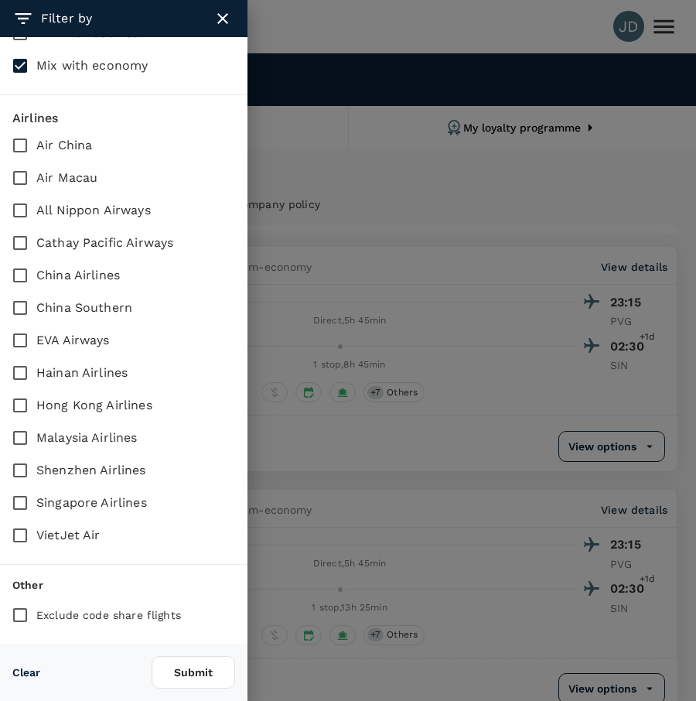
scroll to position [781, 0]
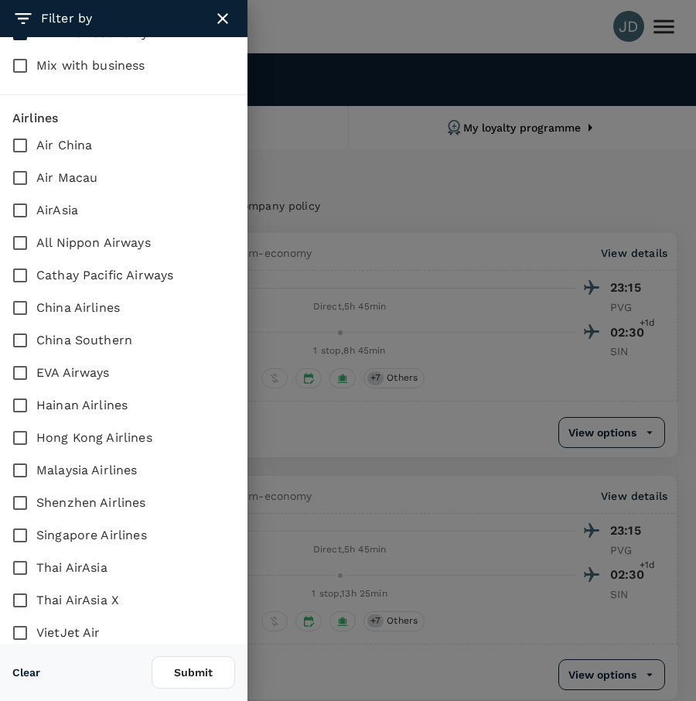
checkbox input "true"
checkbox input "false"
click at [23, 538] on input "Singapore Airlines" at bounding box center [20, 535] width 32 height 32
checkbox input "true"
click at [197, 677] on button "Submit" at bounding box center [194, 672] width 84 height 32
